Goal: Navigation & Orientation: Find specific page/section

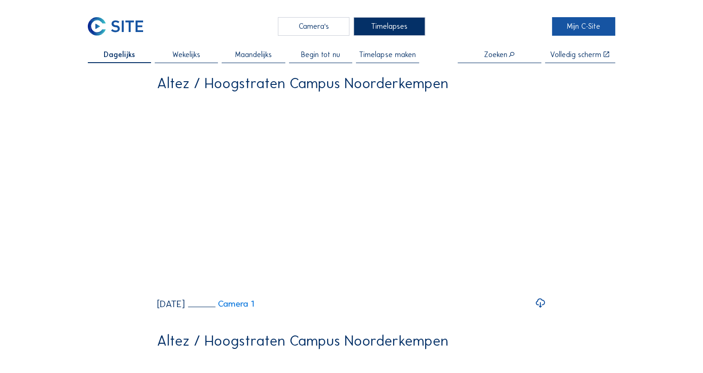
click at [585, 32] on link "Mijn C-Site" at bounding box center [583, 26] width 63 height 19
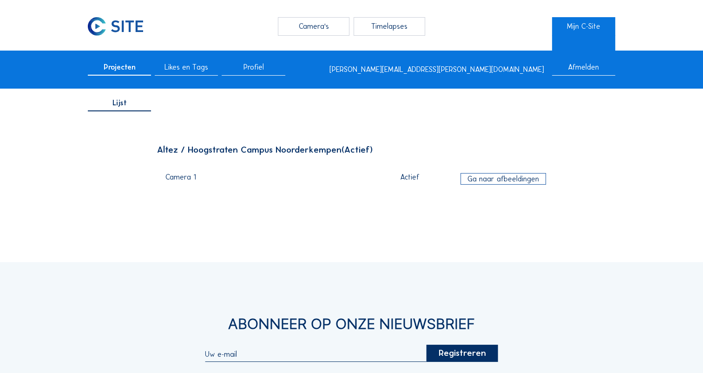
click at [522, 174] on div "Ga naar afbeeldingen" at bounding box center [502, 179] width 85 height 12
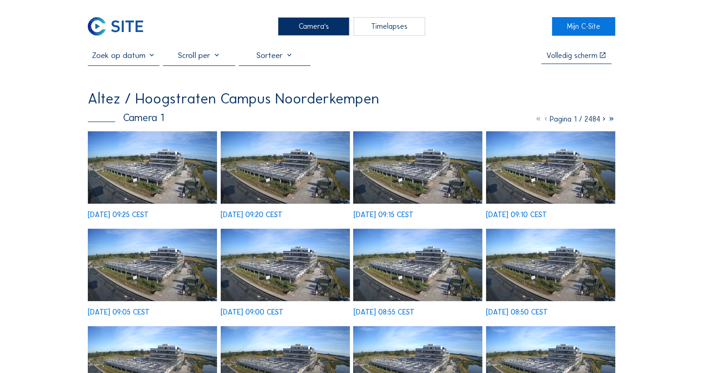
click at [153, 157] on img at bounding box center [152, 167] width 129 height 72
